Goal: Transaction & Acquisition: Obtain resource

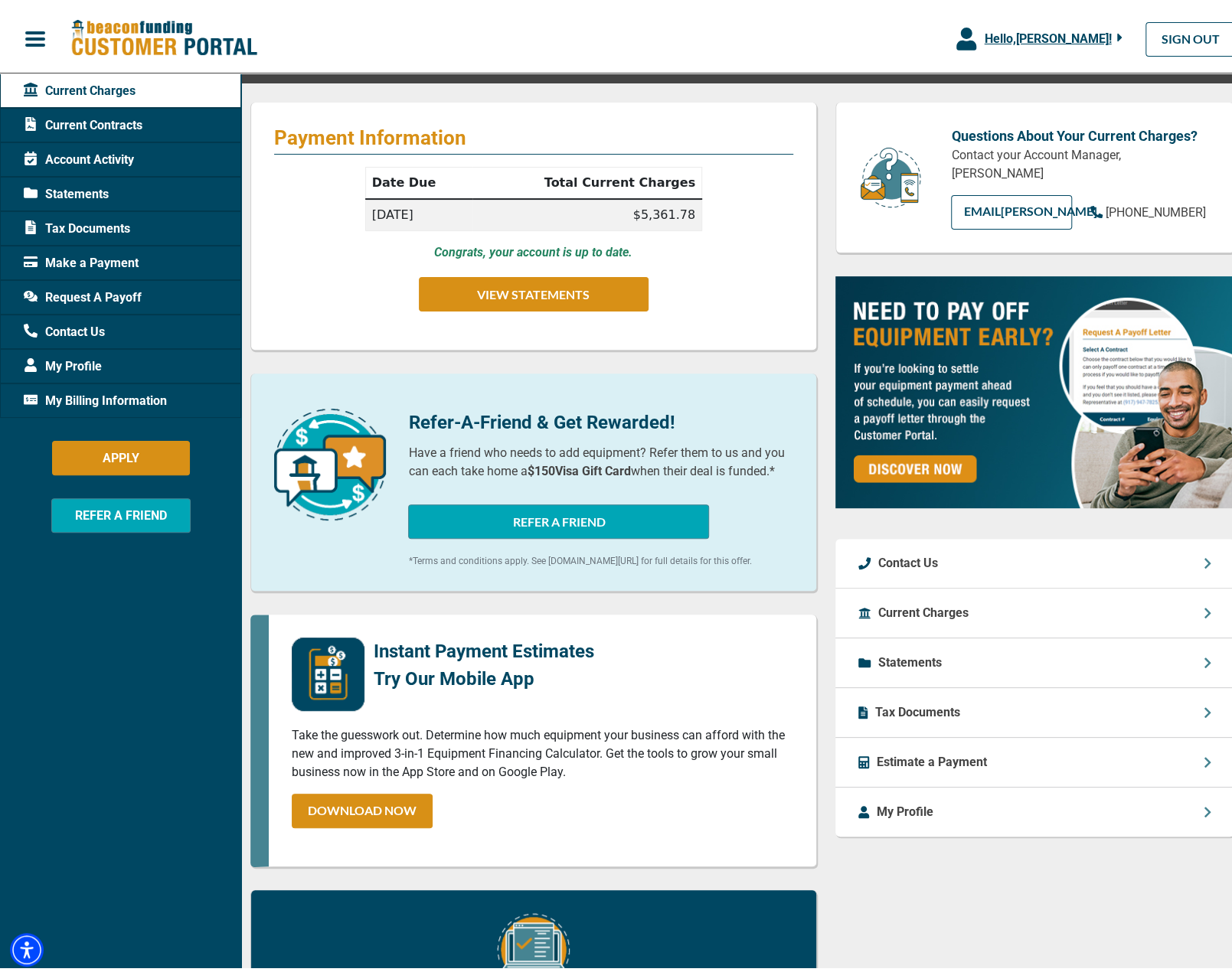
scroll to position [204, 0]
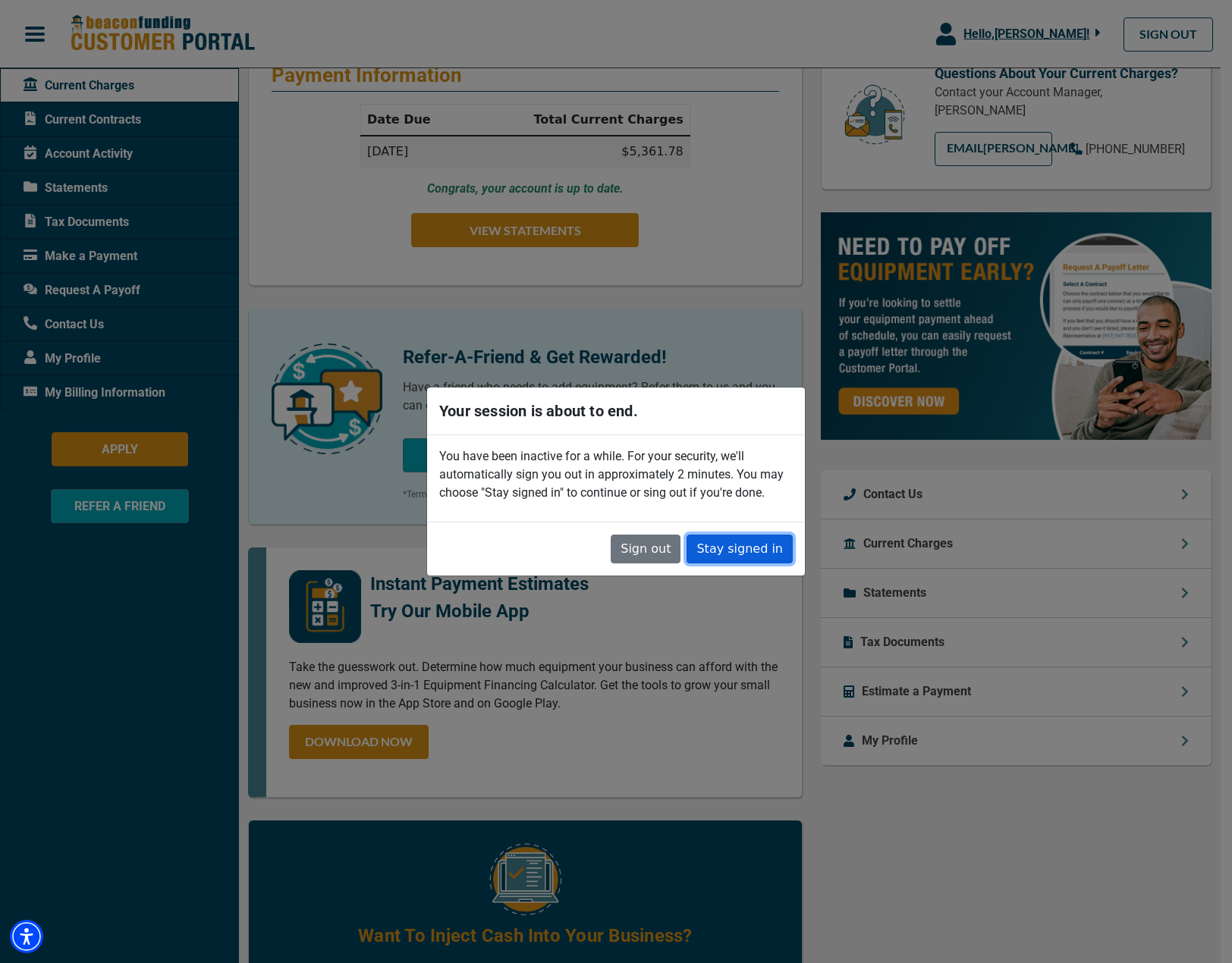
click at [743, 552] on button "Stay signed in" at bounding box center [740, 549] width 106 height 28
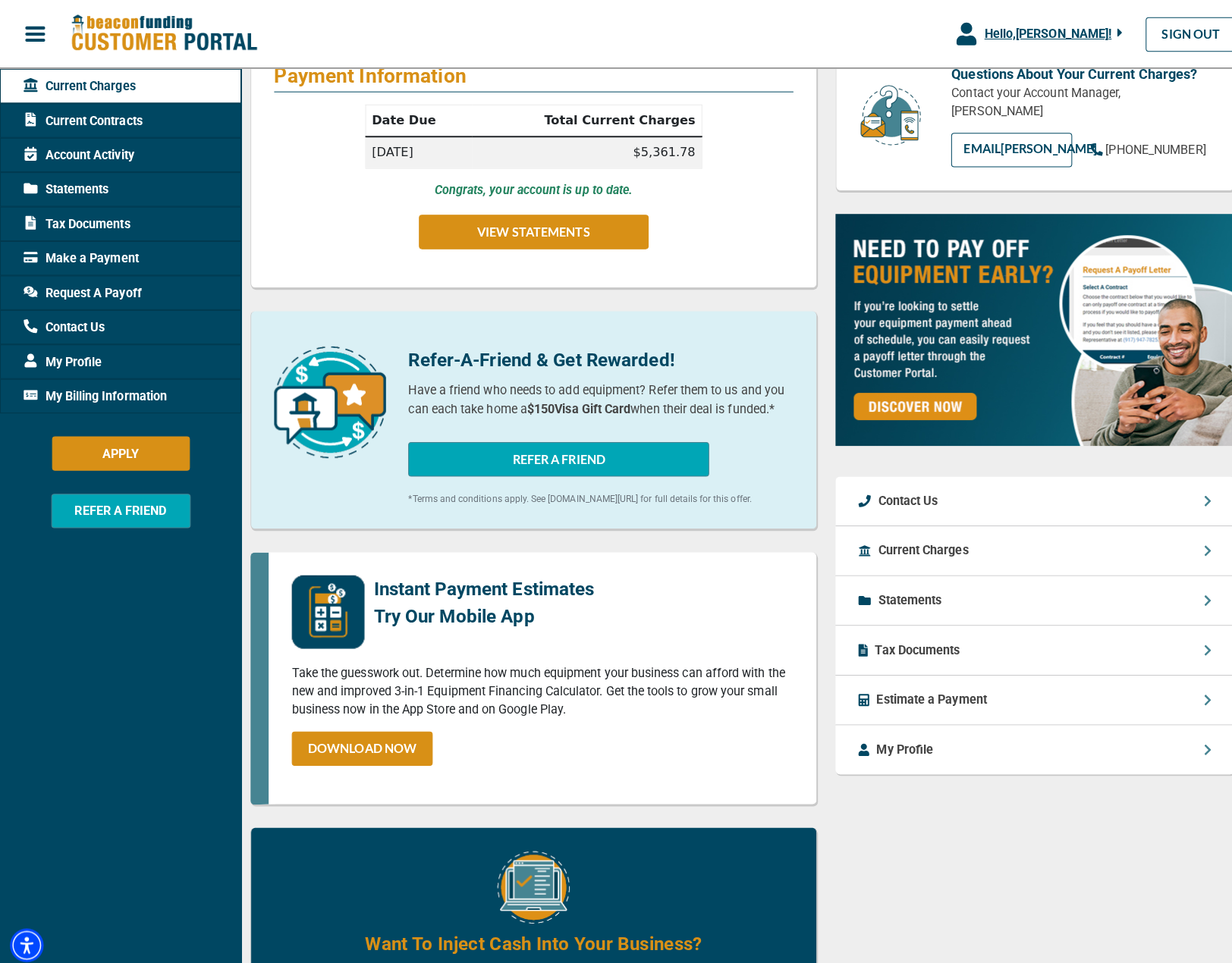
scroll to position [0, 0]
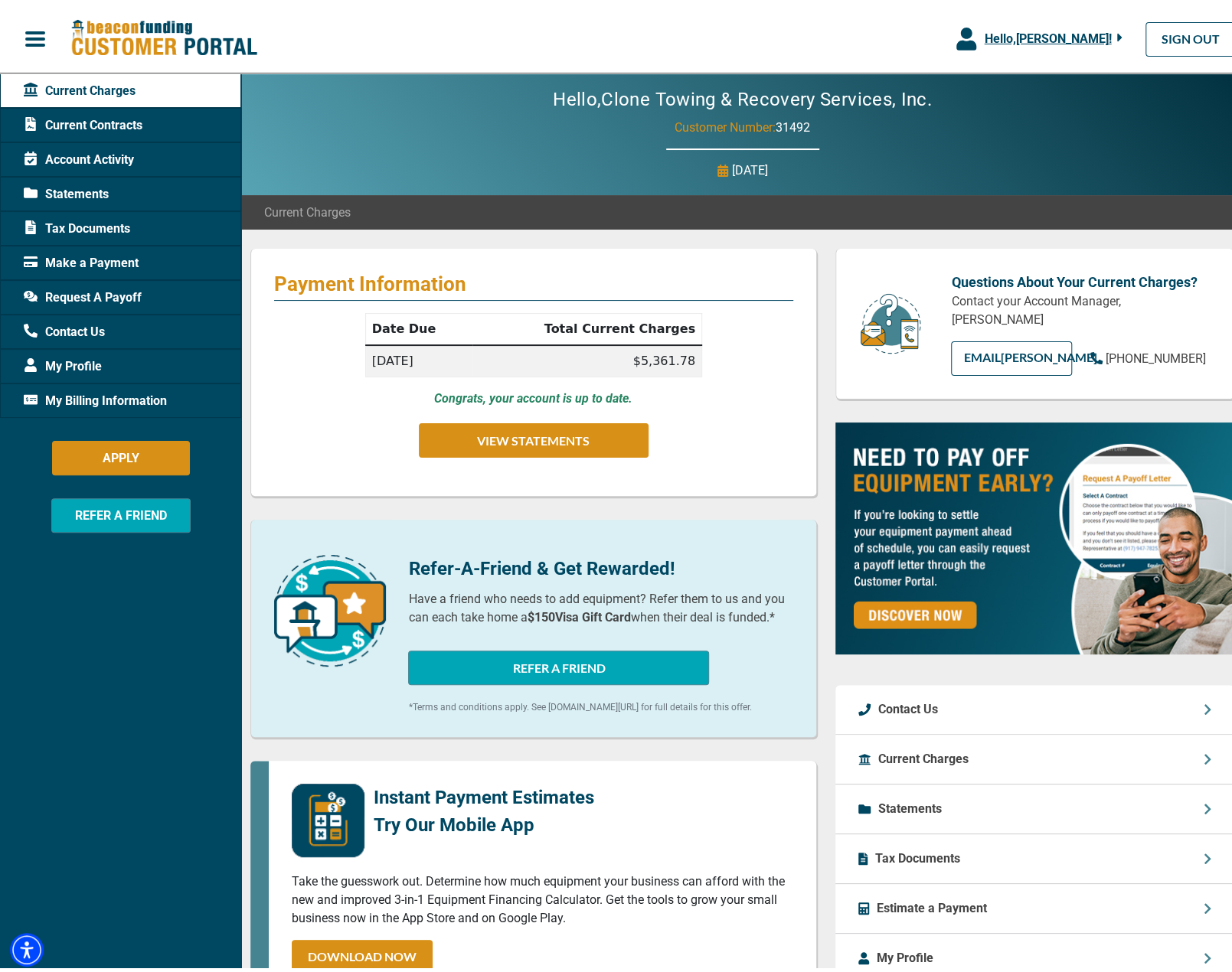
click at [96, 287] on span "Request A Payoff" at bounding box center [83, 293] width 118 height 18
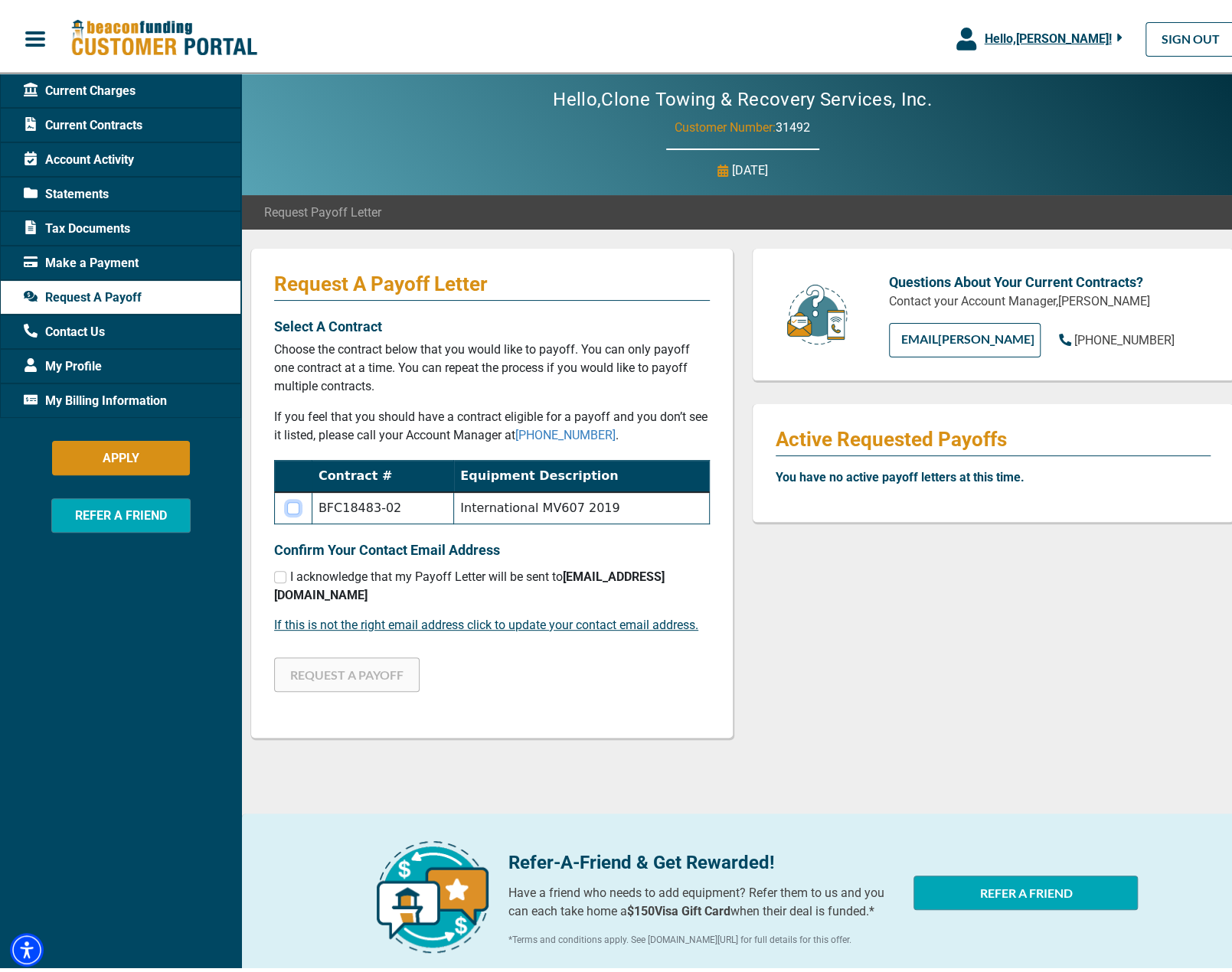
click at [297, 505] on input "checkbox" at bounding box center [292, 503] width 12 height 12
checkbox input "true"
click at [277, 574] on input "checkbox" at bounding box center [280, 572] width 12 height 12
checkbox input "true"
click at [96, 126] on span "Current Contracts" at bounding box center [83, 121] width 119 height 18
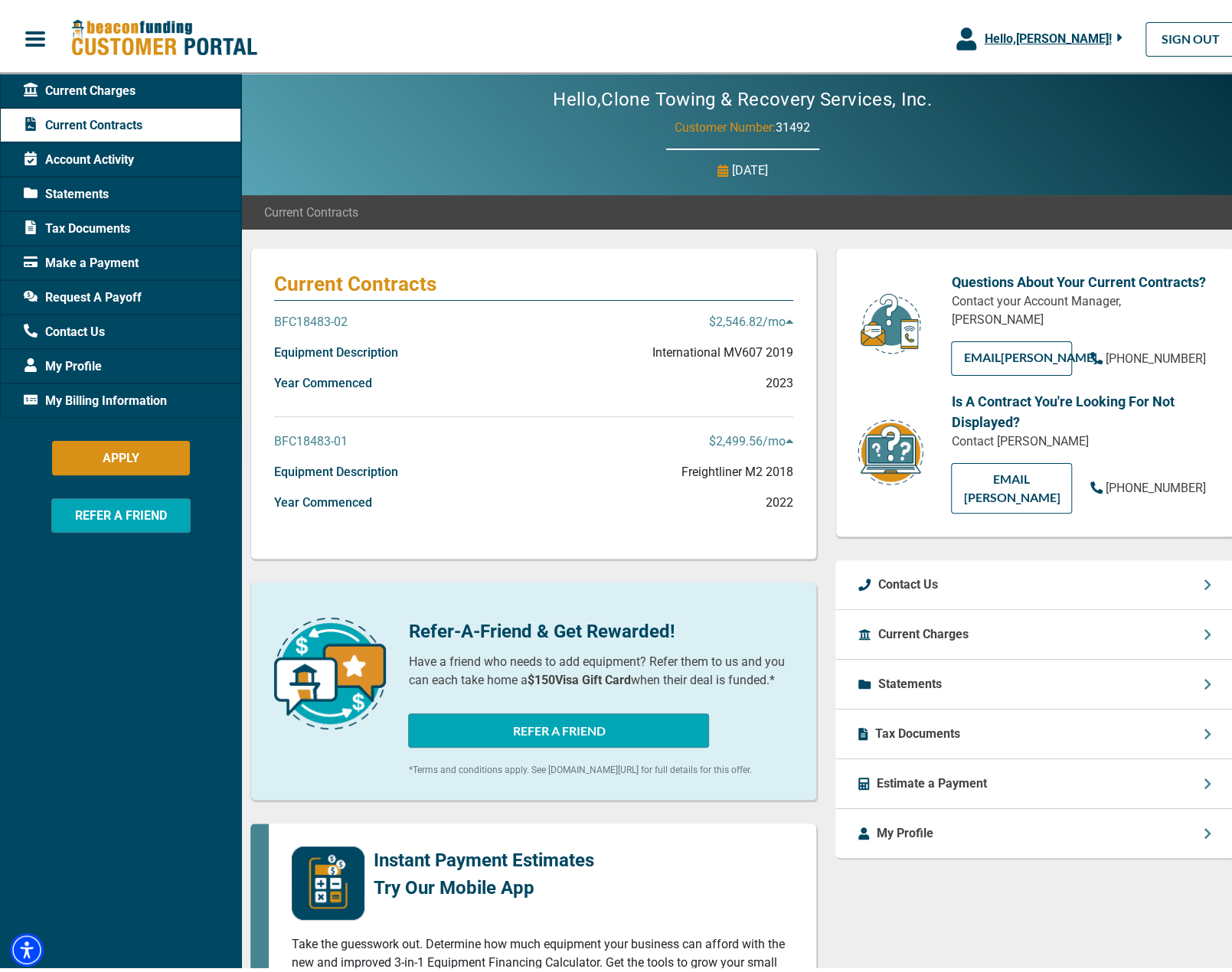
click at [758, 435] on p "$2,499.56 /mo" at bounding box center [751, 437] width 84 height 18
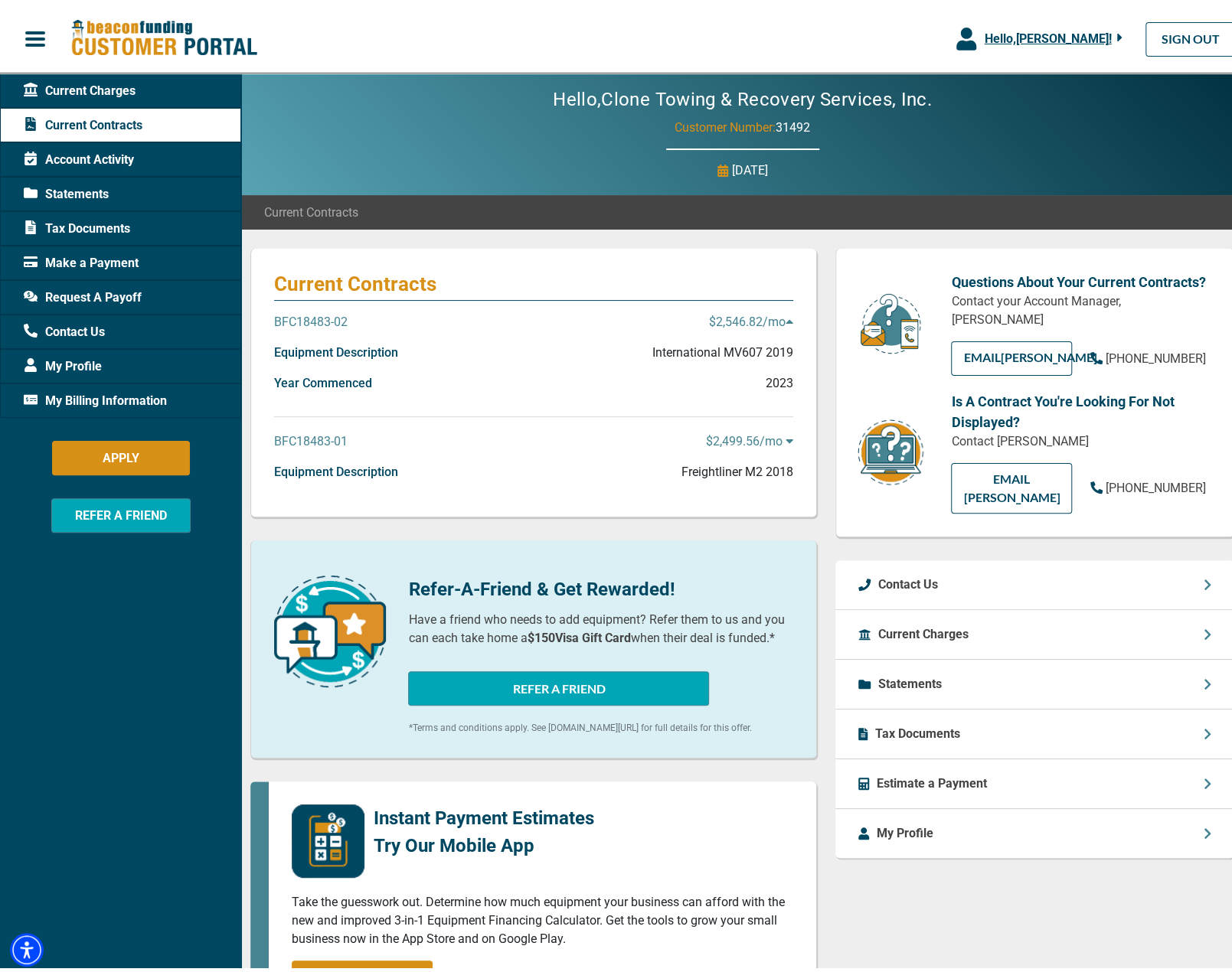
click at [776, 435] on p "$2,499.56 /mo" at bounding box center [749, 437] width 87 height 18
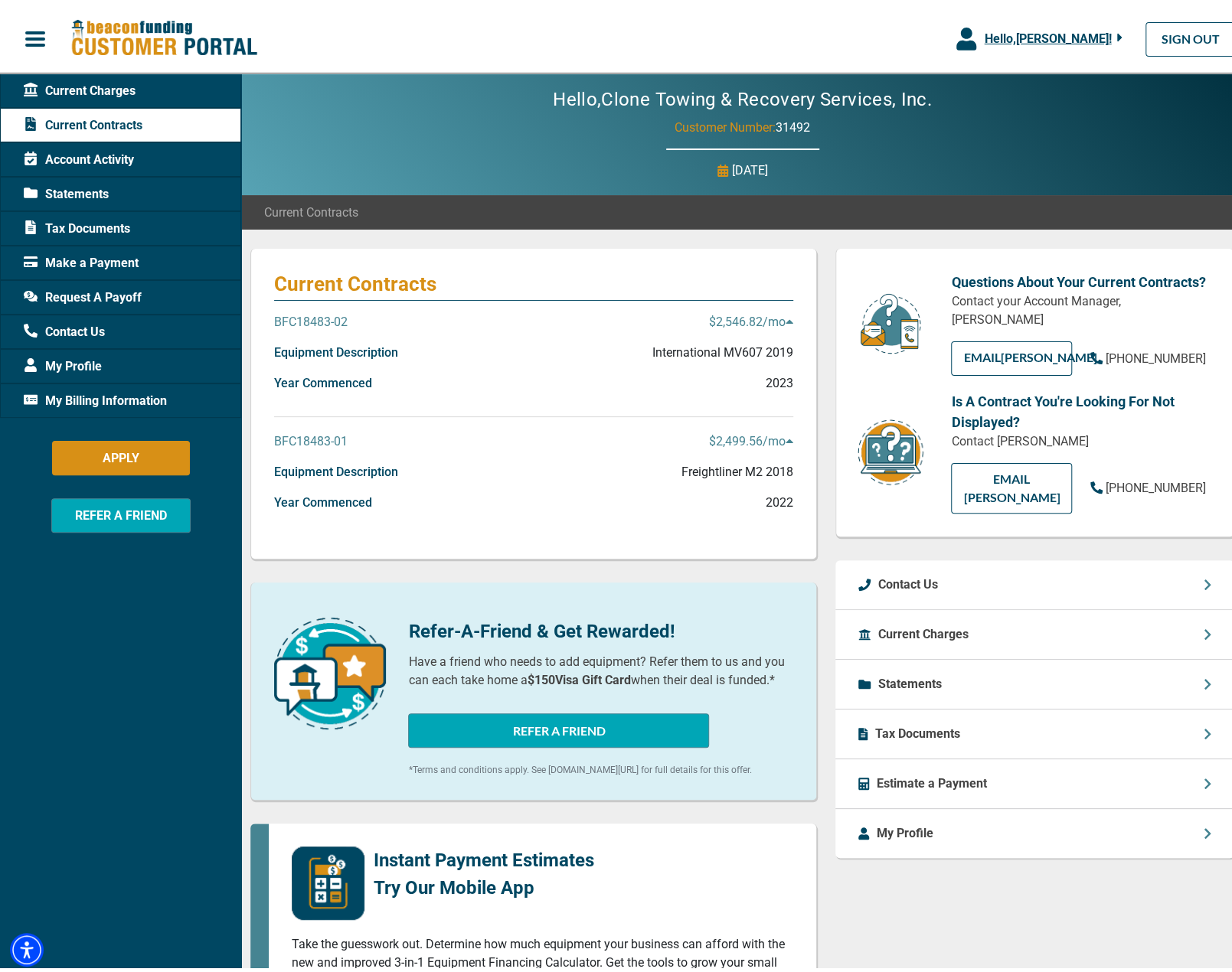
click at [345, 312] on p "BFC18483-02" at bounding box center [311, 317] width 74 height 18
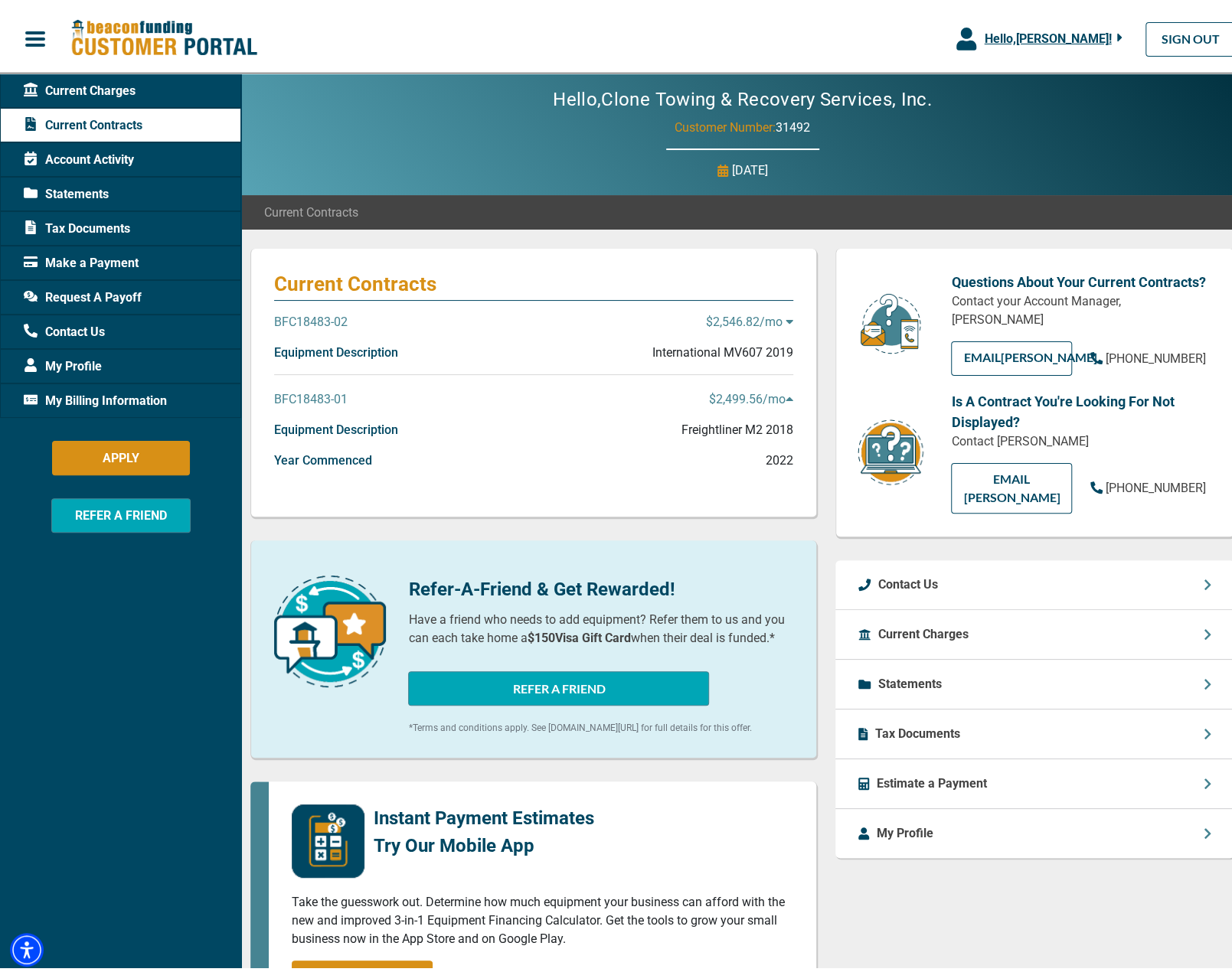
click at [345, 312] on p "BFC18483-02" at bounding box center [311, 317] width 74 height 18
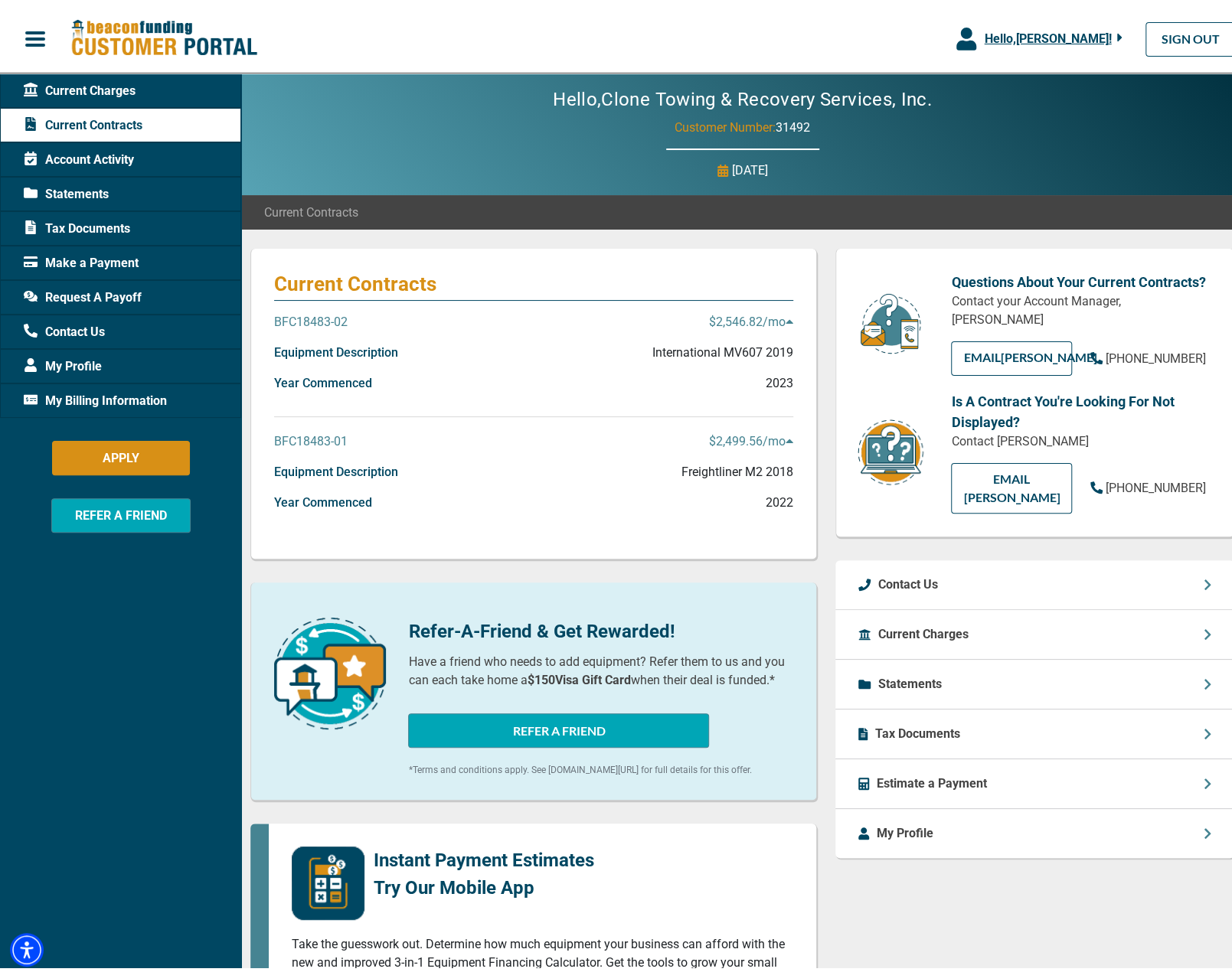
click at [141, 259] on div "Make a Payment" at bounding box center [121, 258] width 241 height 34
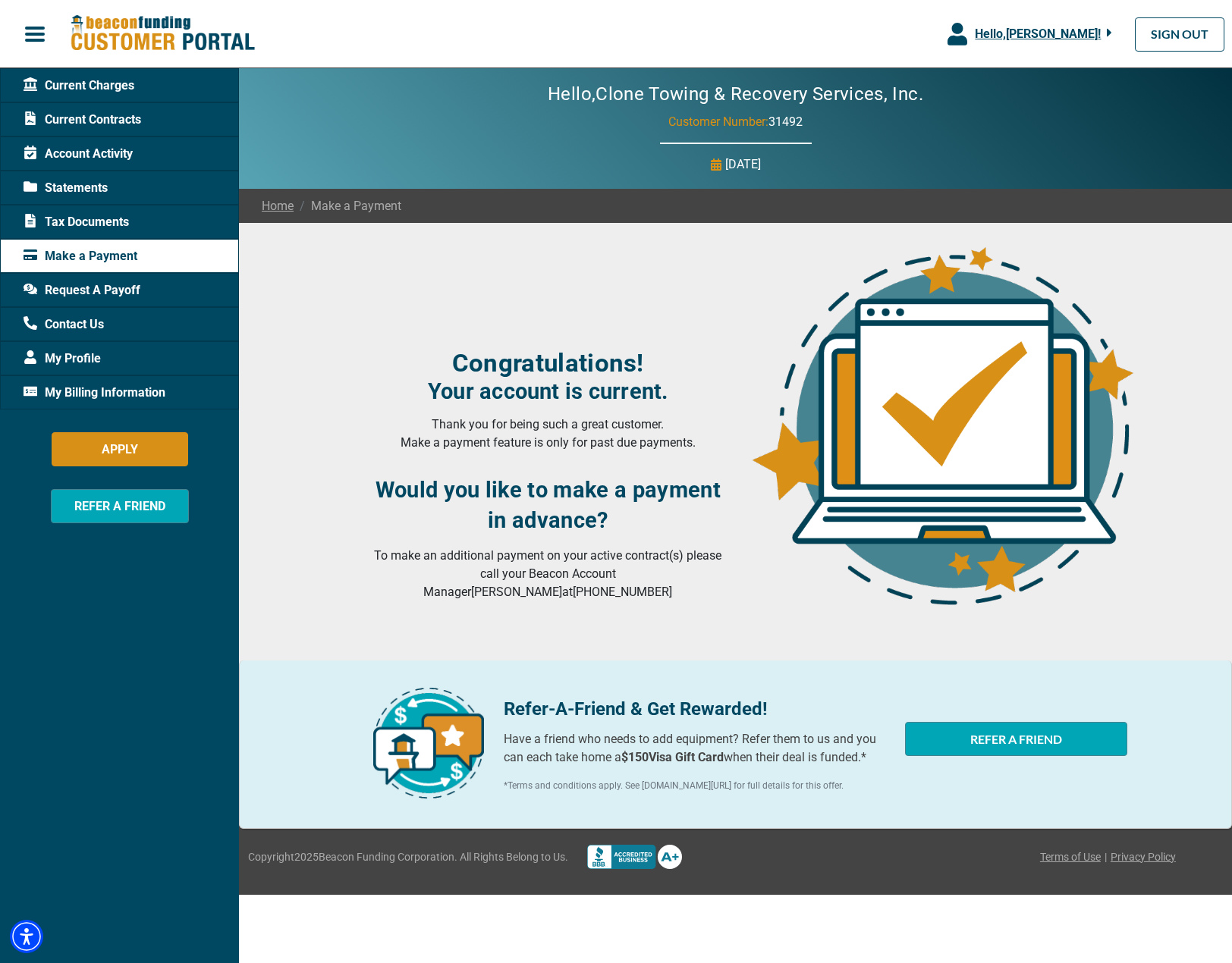
click at [109, 97] on div "Current Charges" at bounding box center [119, 85] width 239 height 34
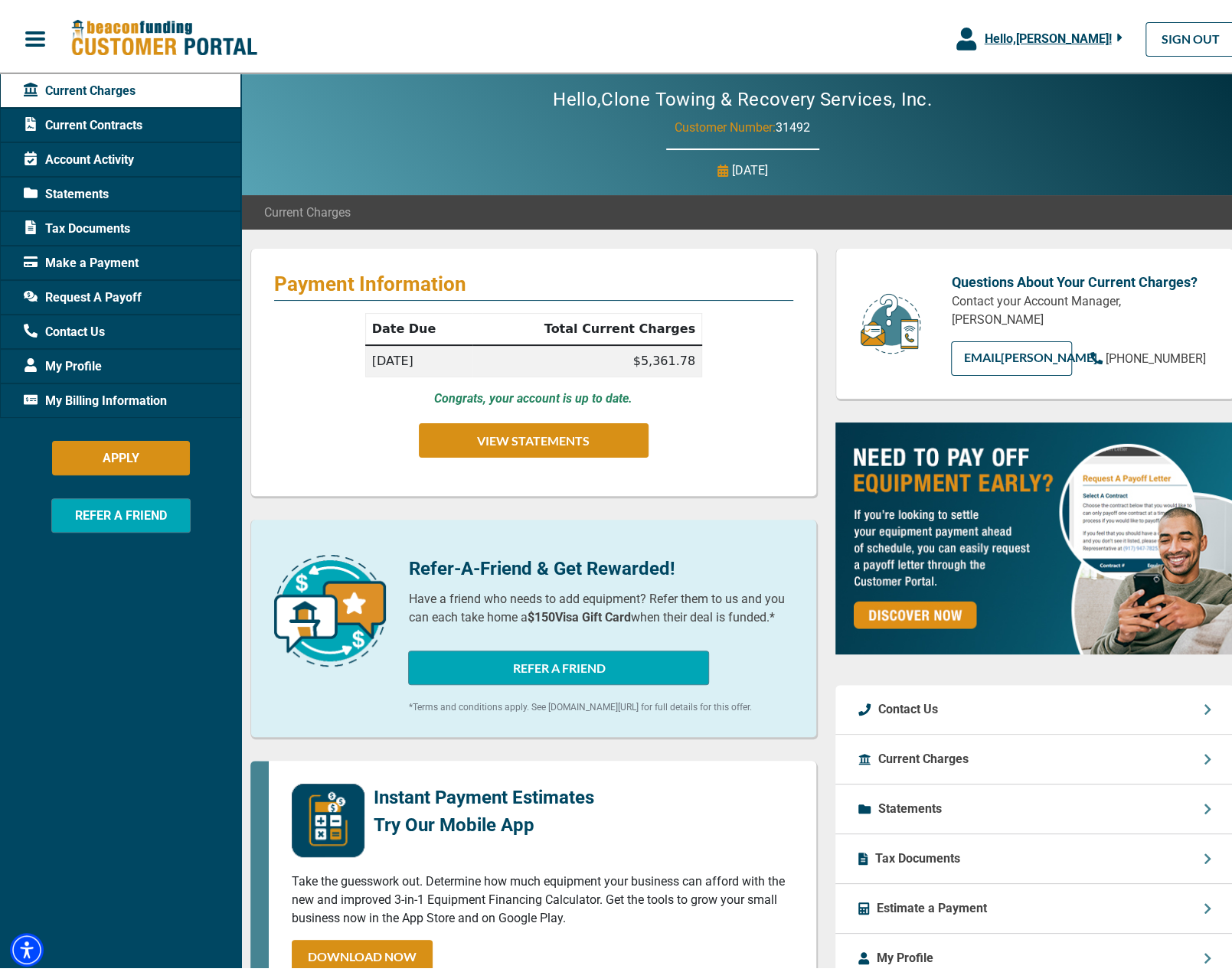
click at [111, 295] on span "Request A Payoff" at bounding box center [83, 293] width 118 height 18
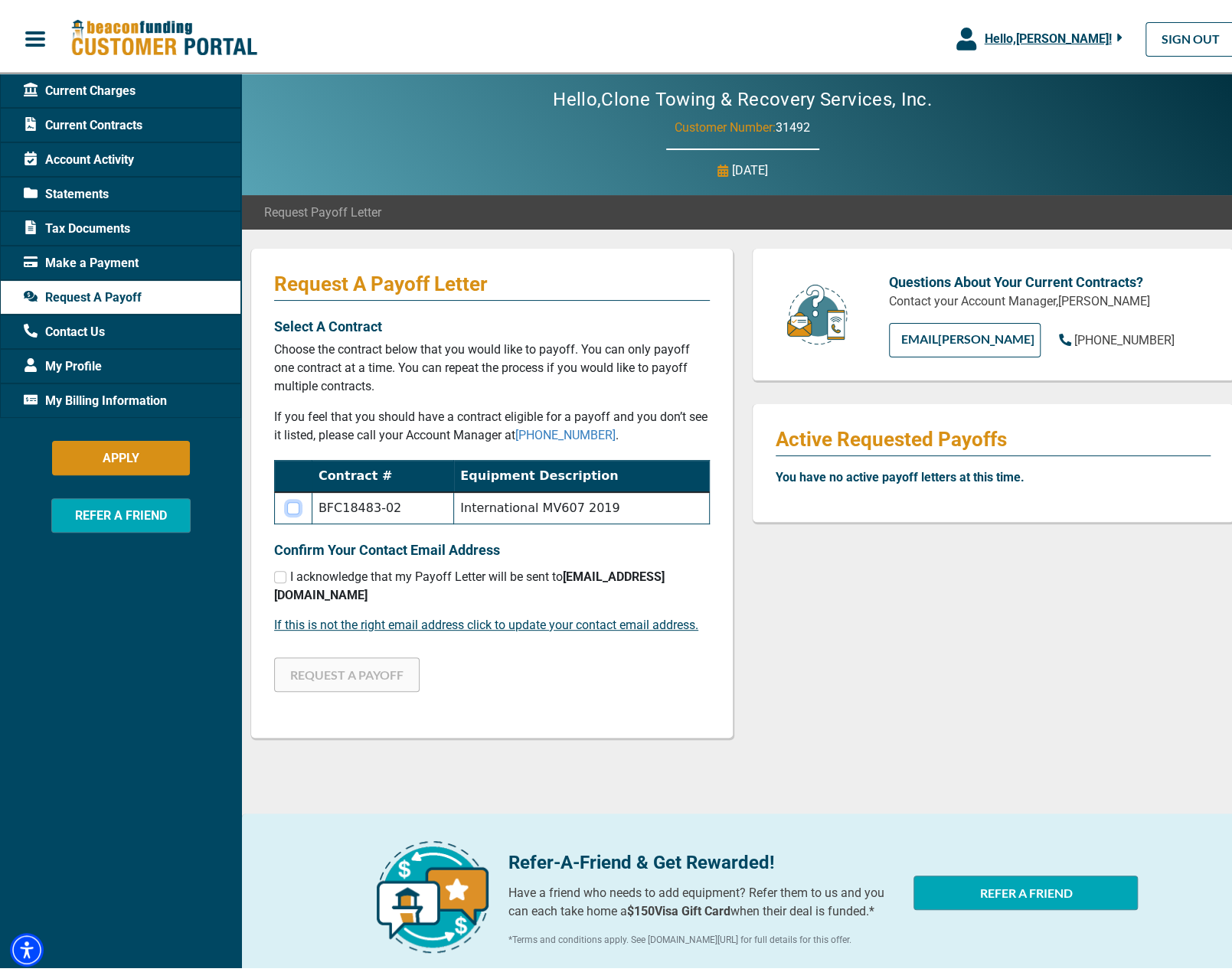
click at [292, 506] on input "checkbox" at bounding box center [292, 503] width 12 height 12
checkbox input "true"
click at [284, 573] on input "checkbox" at bounding box center [280, 572] width 12 height 12
checkbox input "true"
click at [372, 653] on button "REQUEST A PAYOFF" at bounding box center [347, 670] width 145 height 34
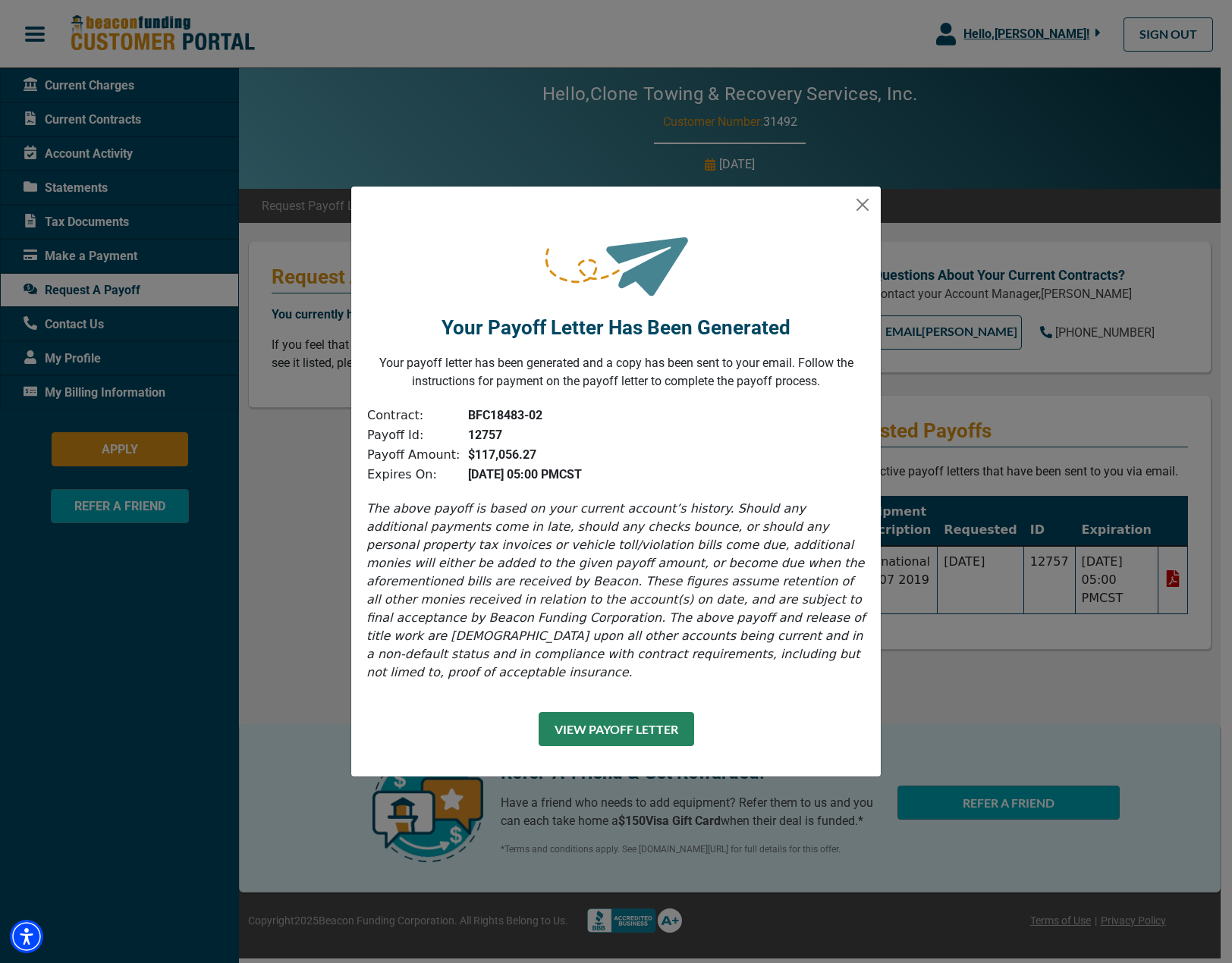
click at [673, 712] on button "View Payoff Letter" at bounding box center [616, 729] width 156 height 34
click at [860, 217] on button "Close" at bounding box center [862, 204] width 25 height 25
